Goal: Navigation & Orientation: Find specific page/section

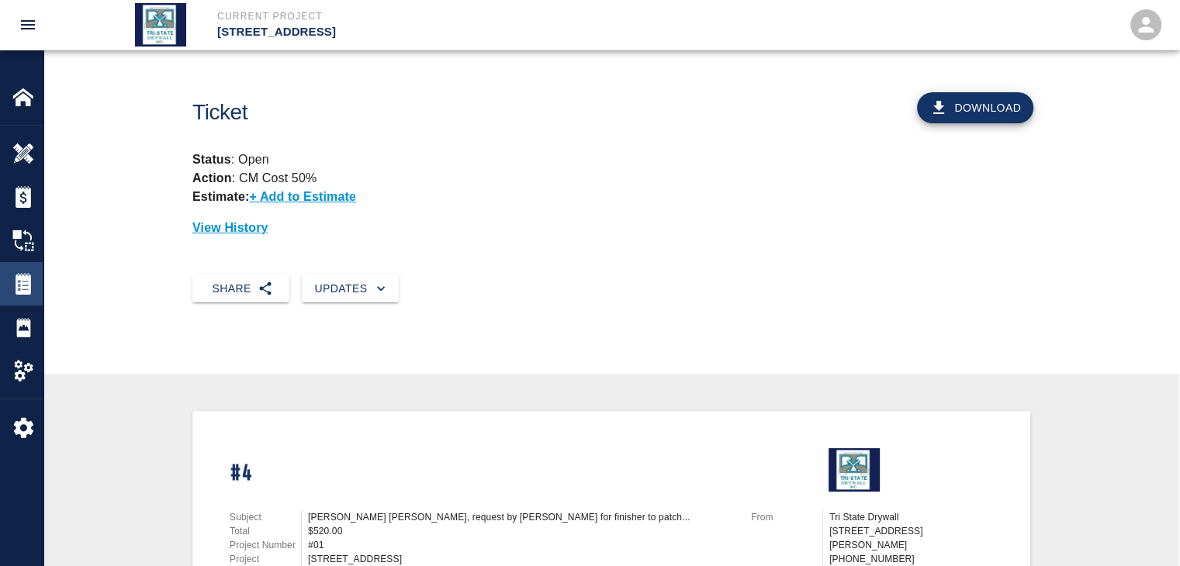
click at [26, 273] on img at bounding box center [23, 284] width 22 height 22
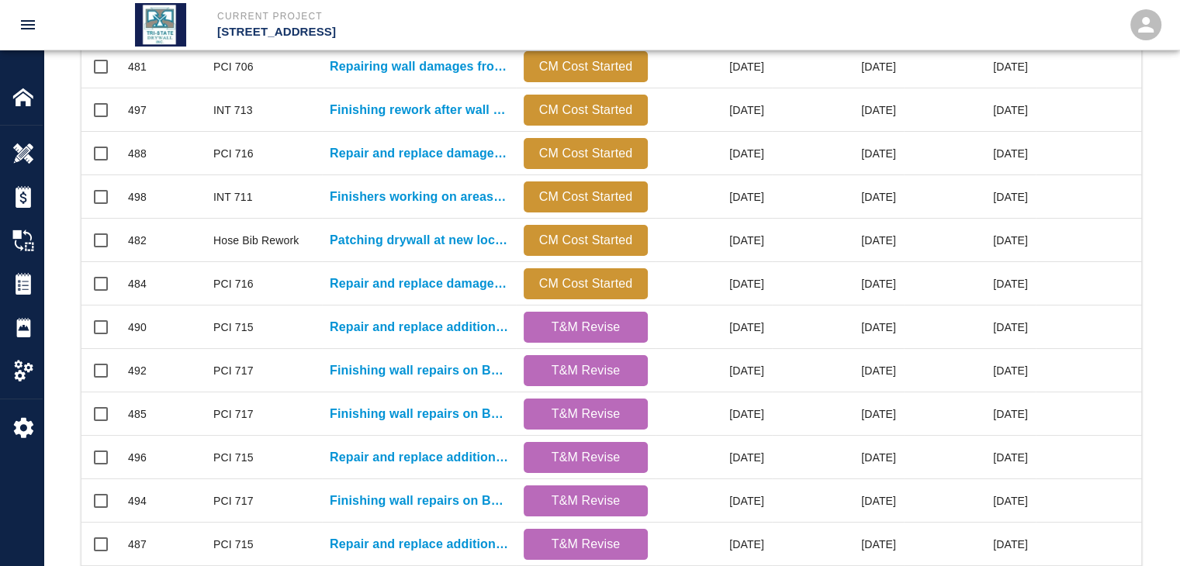
scroll to position [816, 0]
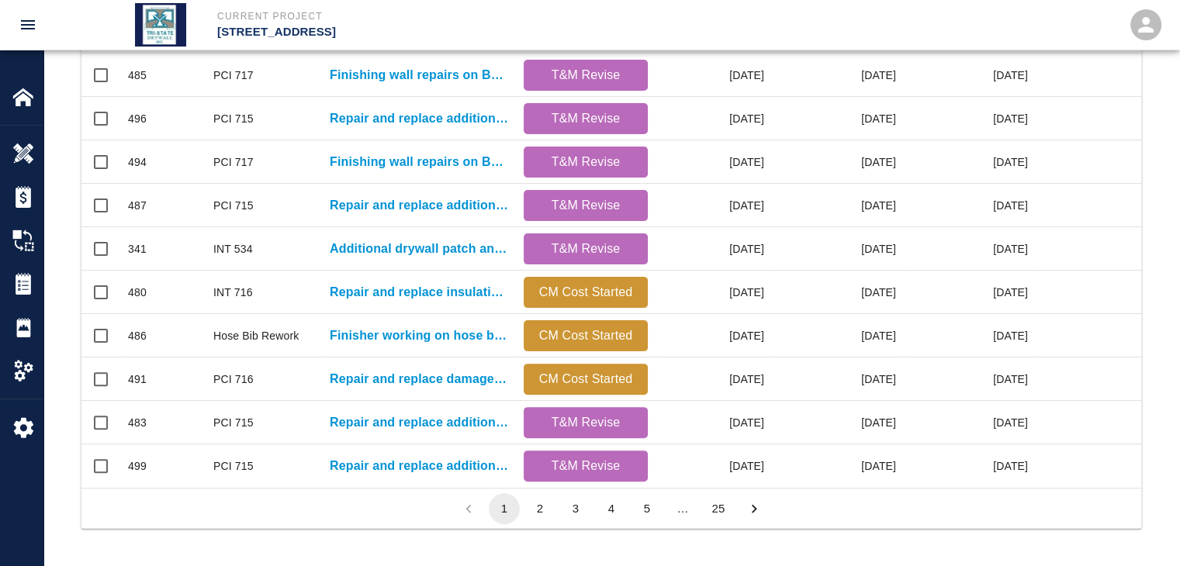
click at [722, 511] on button "25" at bounding box center [718, 508] width 31 height 31
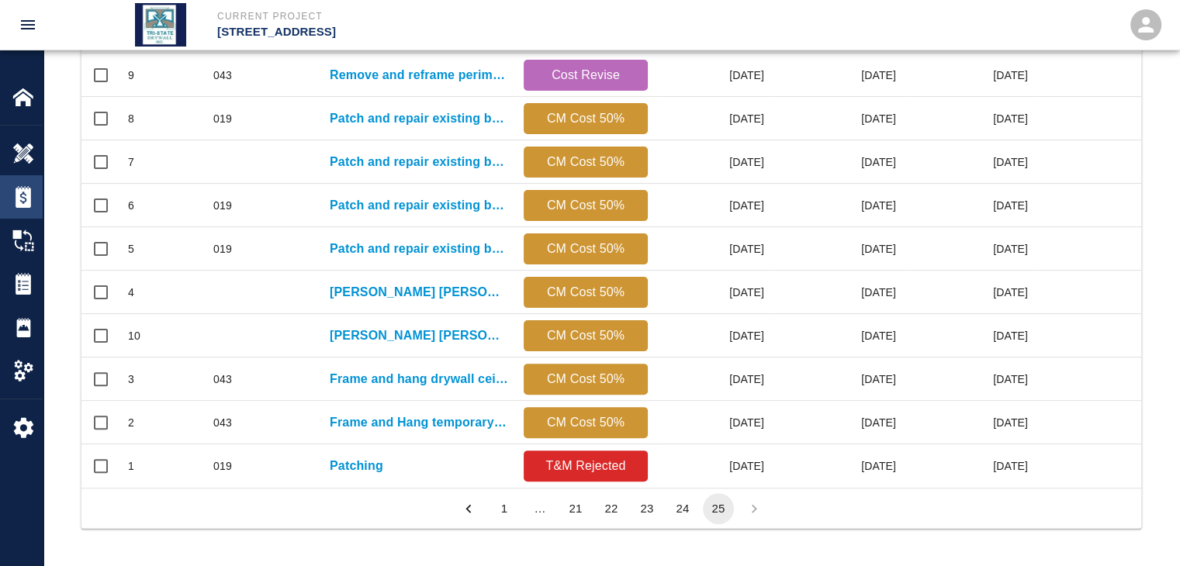
click at [34, 203] on div at bounding box center [33, 197] width 43 height 22
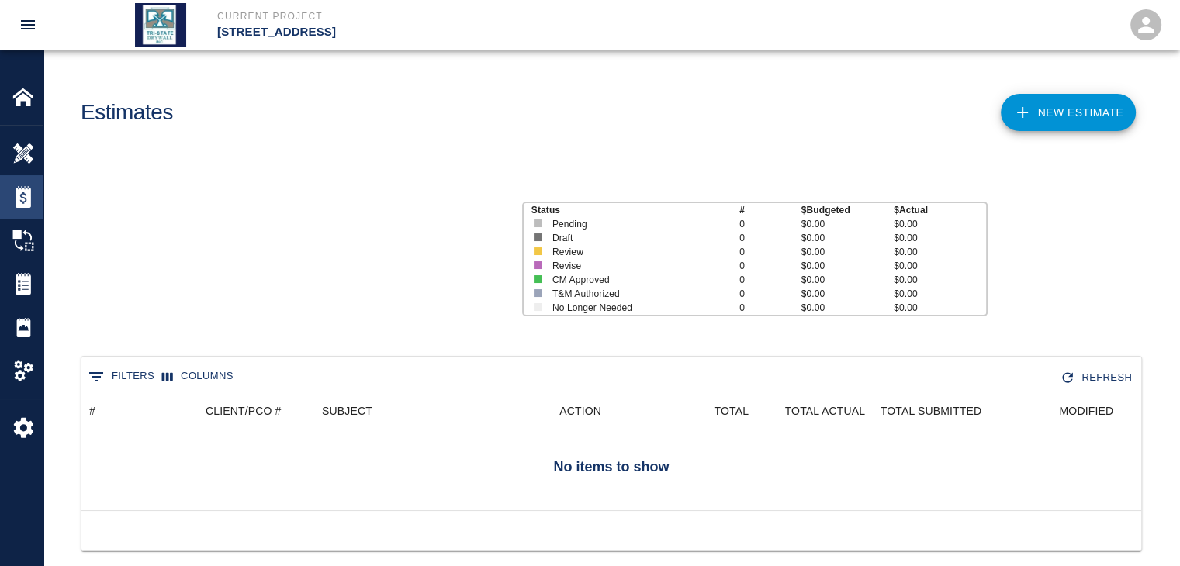
scroll to position [112, 1048]
click at [23, 234] on img at bounding box center [23, 241] width 22 height 22
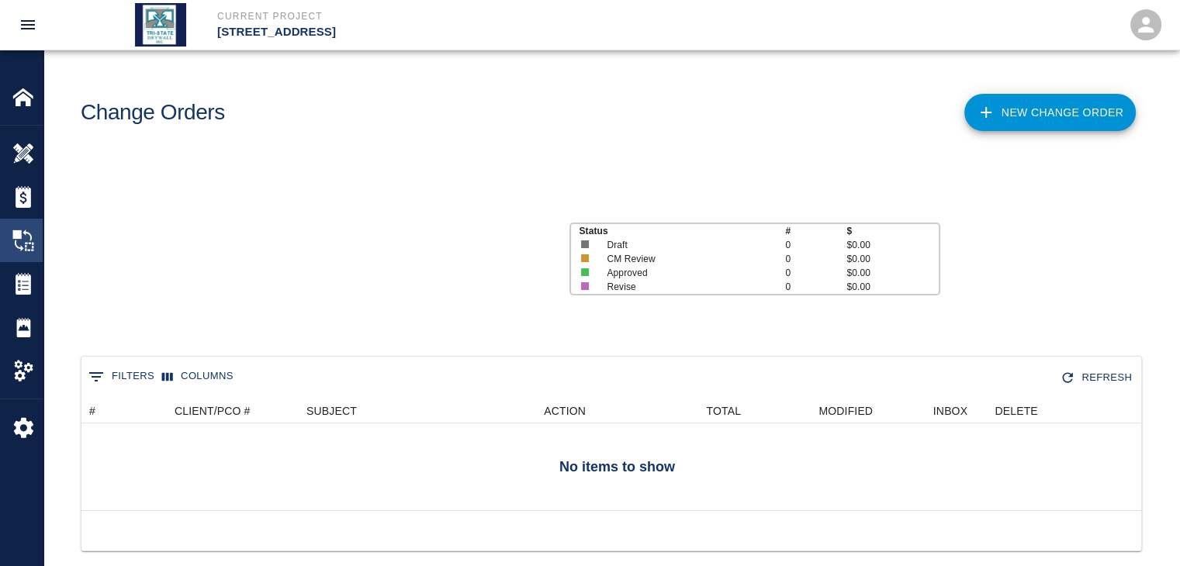
scroll to position [99, 1048]
click at [22, 265] on div "Tickets" at bounding box center [21, 283] width 43 height 43
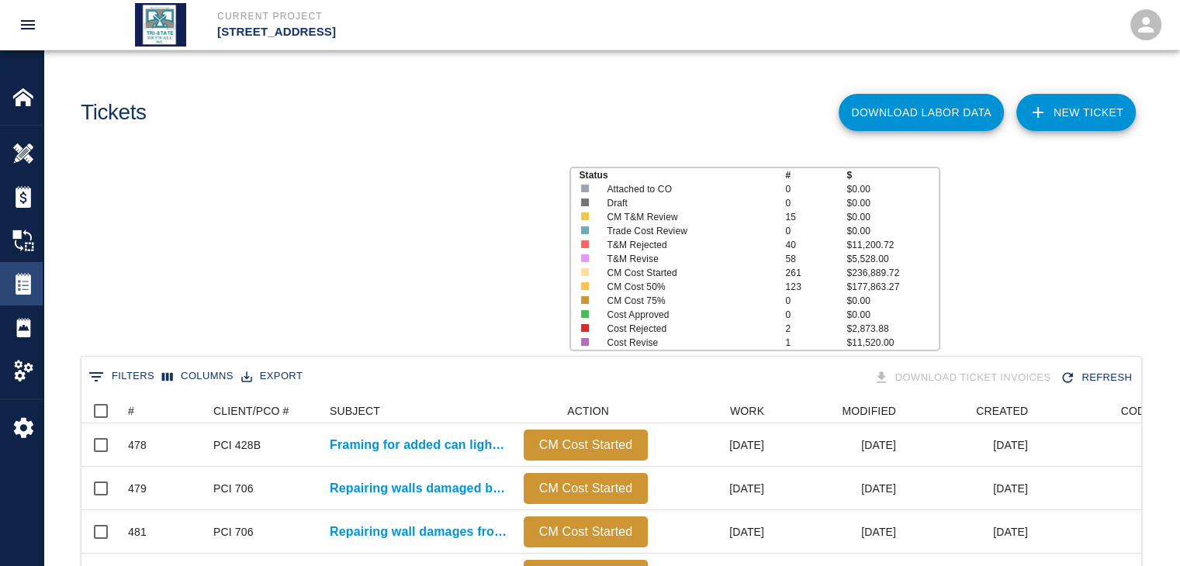
scroll to position [894, 1048]
